Goal: Information Seeking & Learning: Learn about a topic

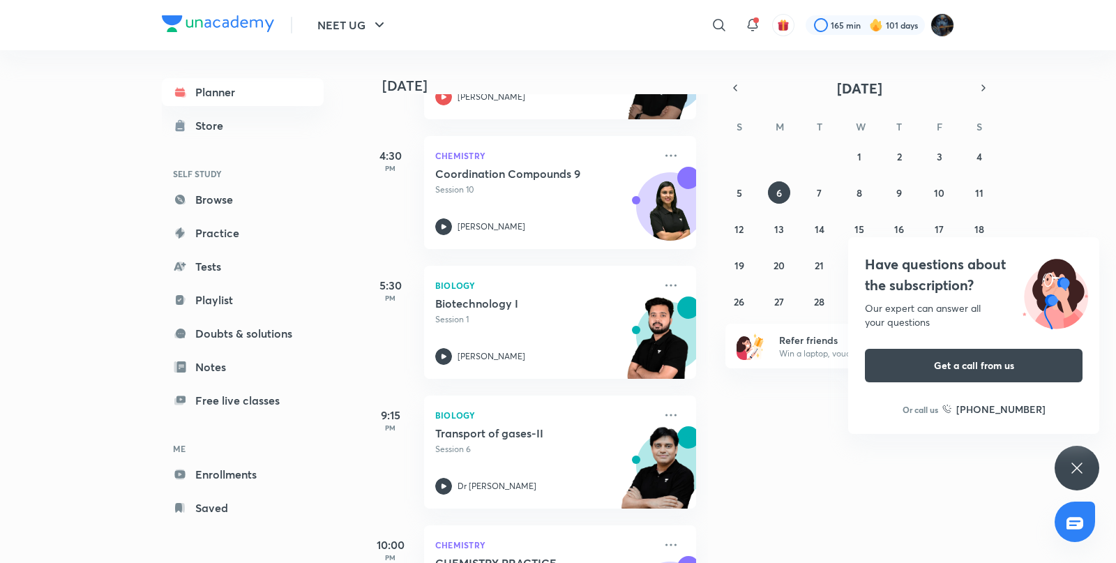
scroll to position [692, 0]
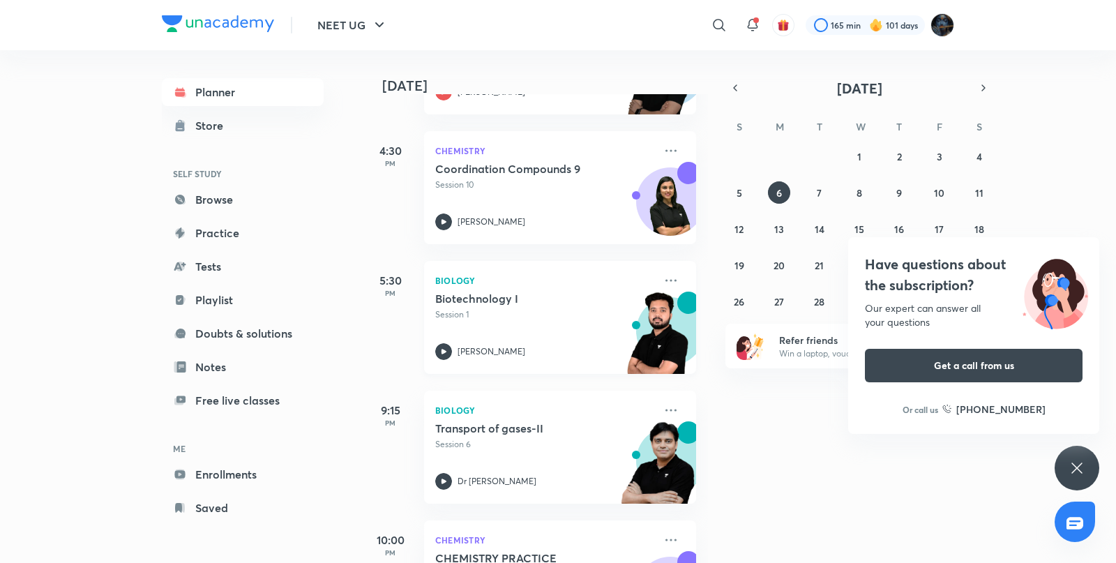
click at [451, 349] on icon at bounding box center [443, 351] width 17 height 17
click at [439, 223] on icon at bounding box center [443, 221] width 17 height 17
